Goal: Task Accomplishment & Management: Manage account settings

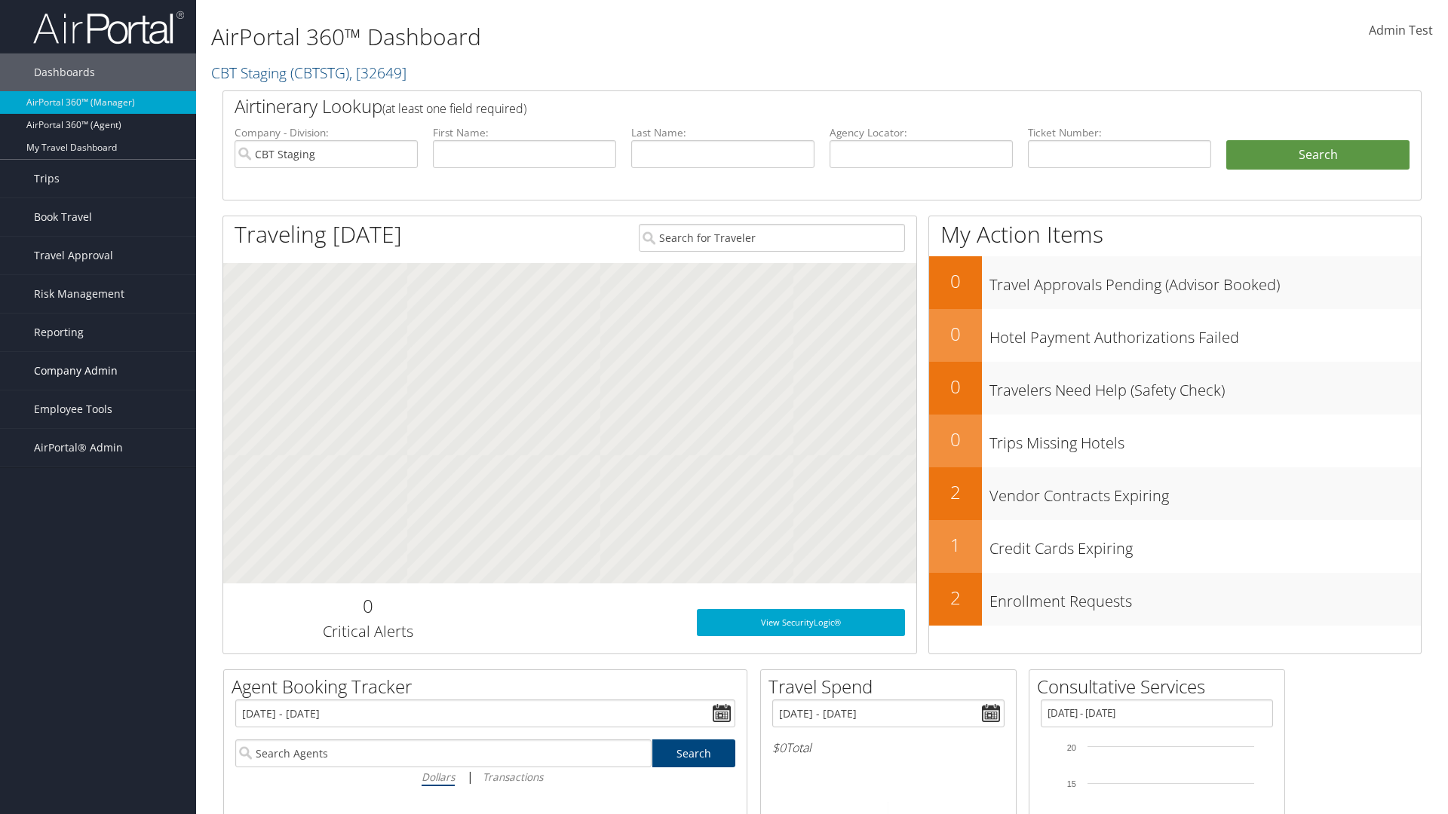
click at [98, 371] on span "Company Admin" at bounding box center [76, 371] width 84 height 38
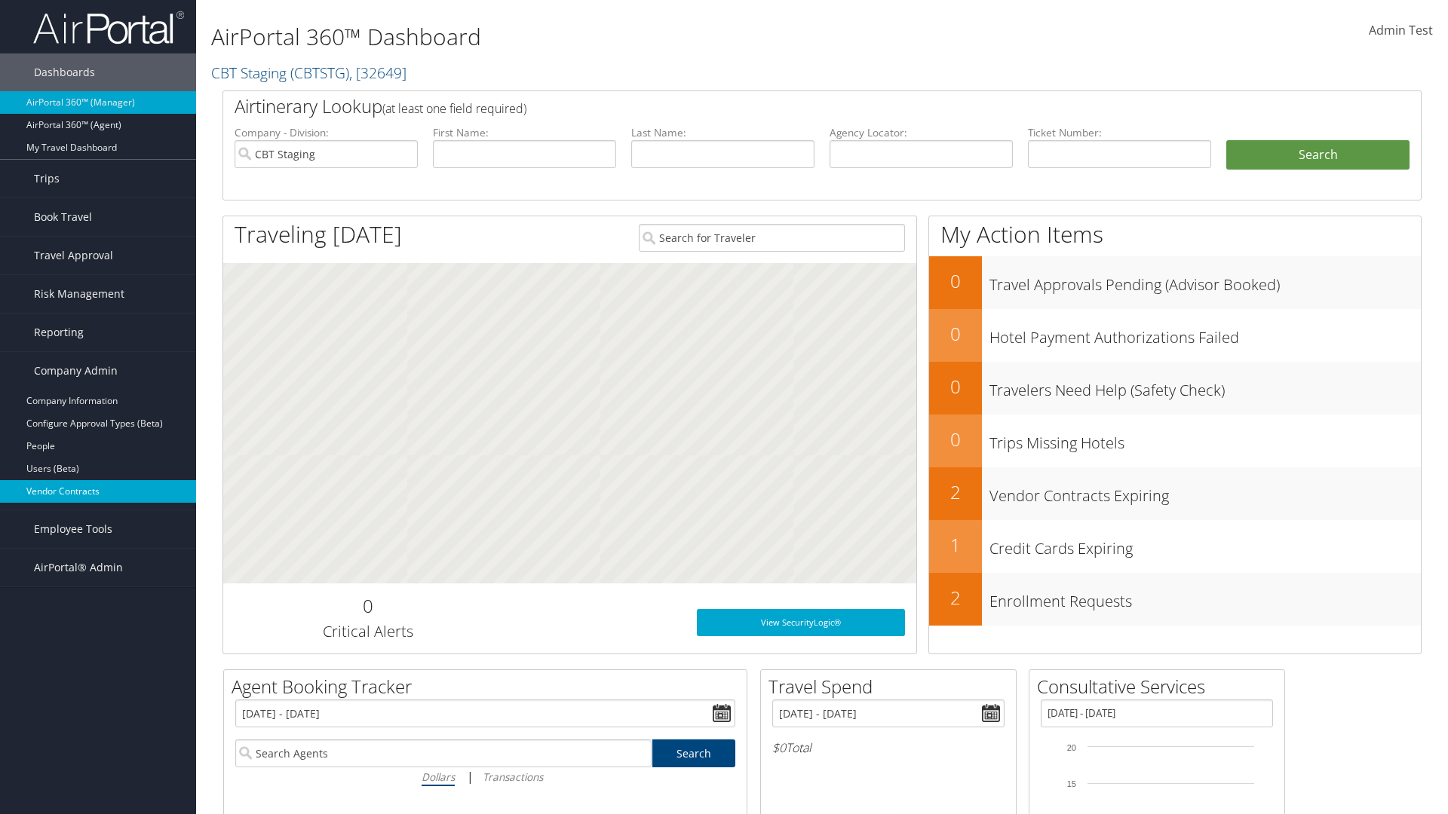
click at [98, 492] on link "Vendor Contracts" at bounding box center [98, 491] width 196 height 23
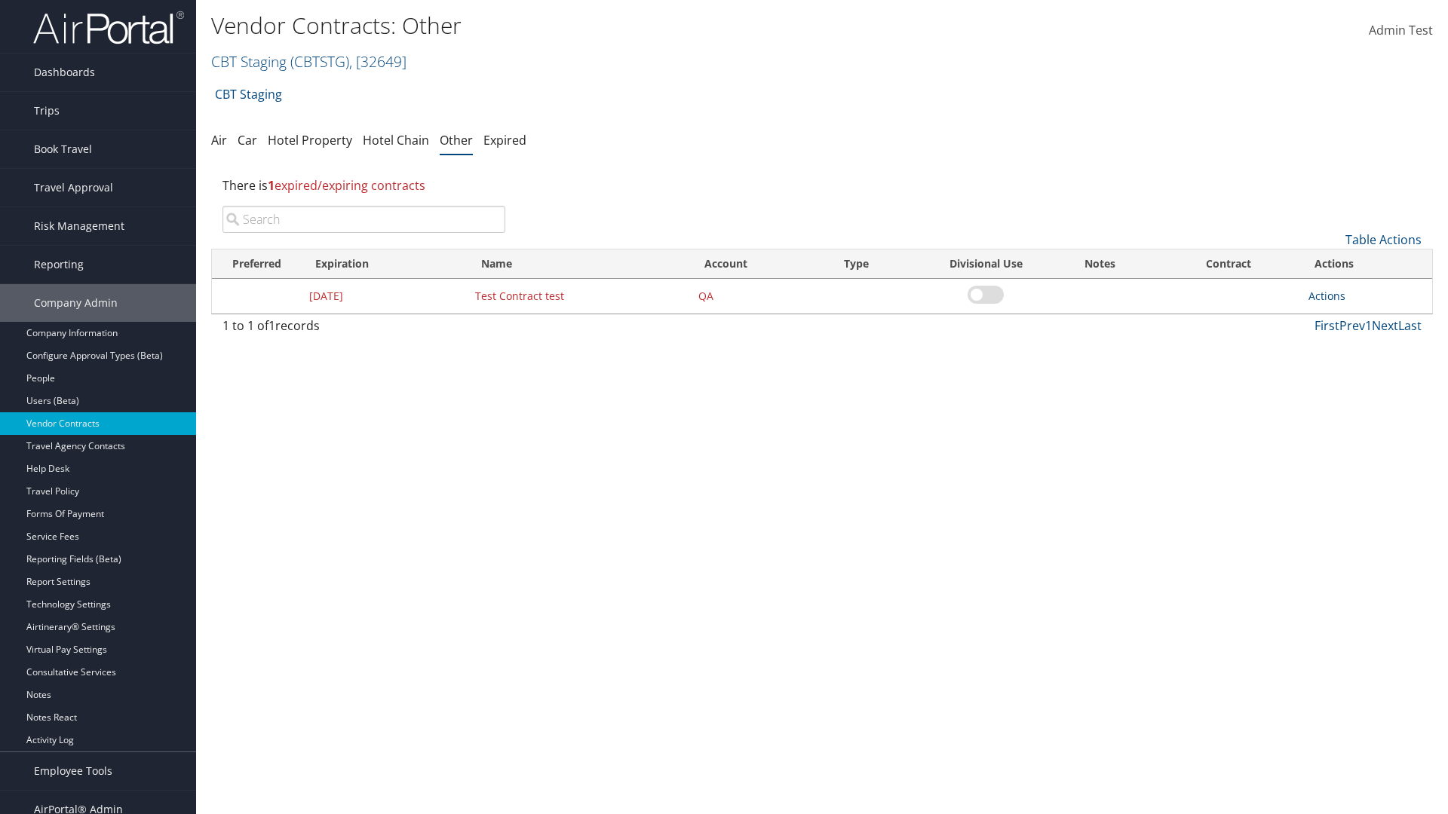
click at [363, 219] on input "search" at bounding box center [363, 219] width 283 height 27
type input "Test Contract test"
click at [1326, 296] on link "Actions" at bounding box center [1326, 296] width 37 height 14
click at [1350, 369] on link "Edit" at bounding box center [1349, 370] width 81 height 26
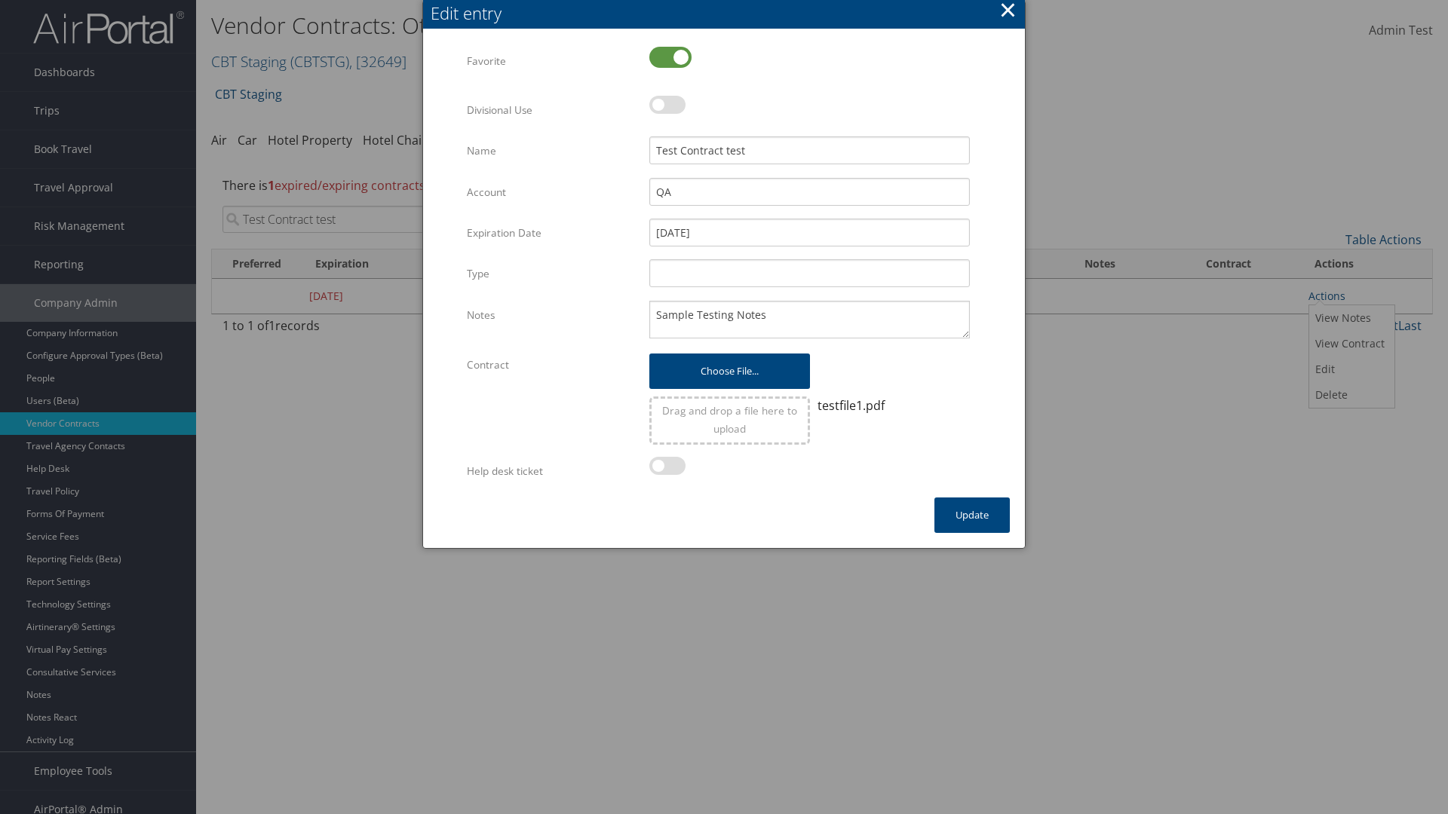
click at [670, 57] on label at bounding box center [670, 57] width 42 height 21
click at [667, 57] on input "checkbox" at bounding box center [662, 59] width 10 height 10
click at [670, 57] on label at bounding box center [670, 57] width 42 height 21
click at [667, 57] on input "checkbox" at bounding box center [662, 59] width 10 height 10
checkbox input "true"
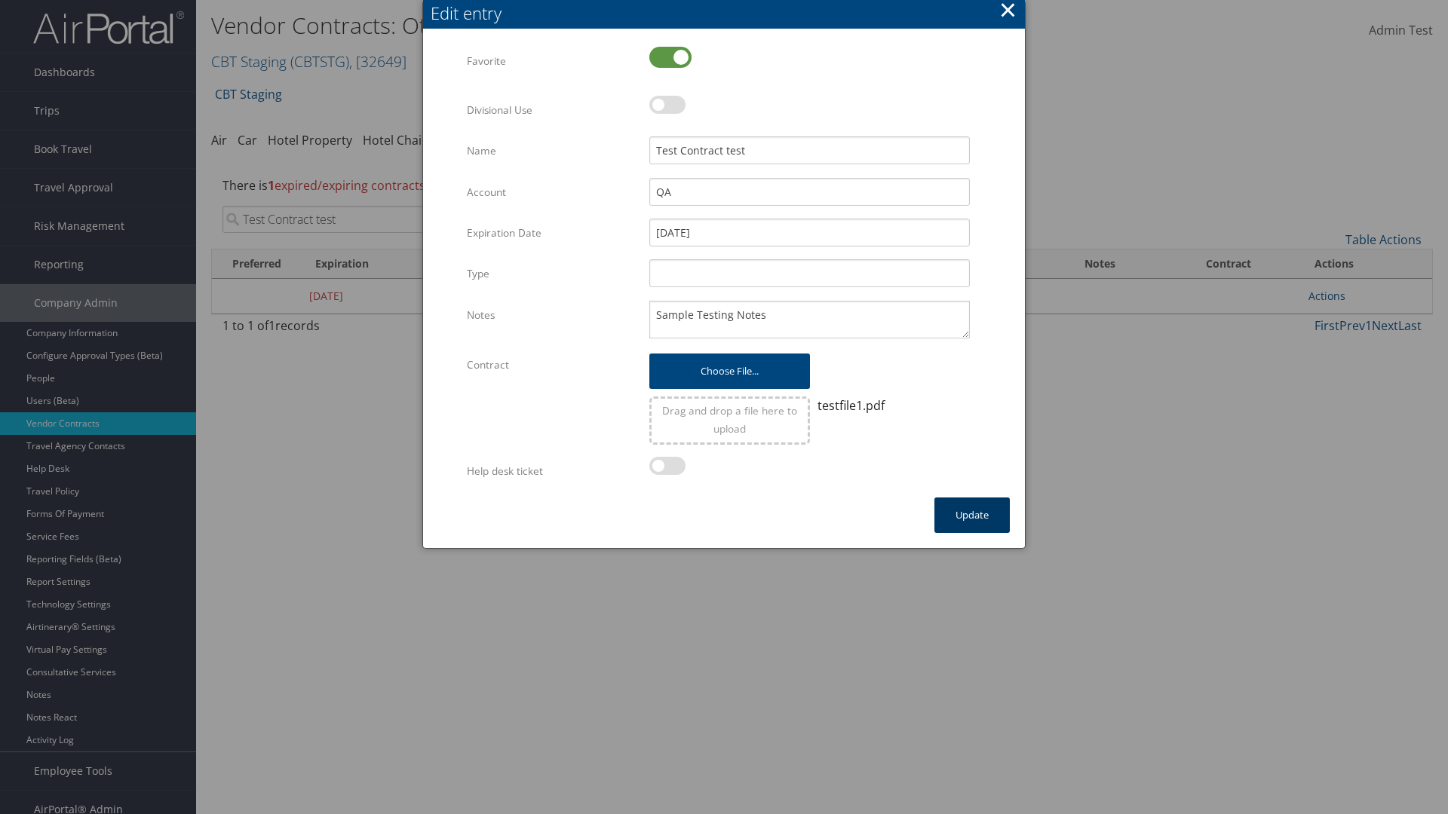
click at [972, 515] on button "Update" at bounding box center [971, 515] width 75 height 35
